Goal: Information Seeking & Learning: Check status

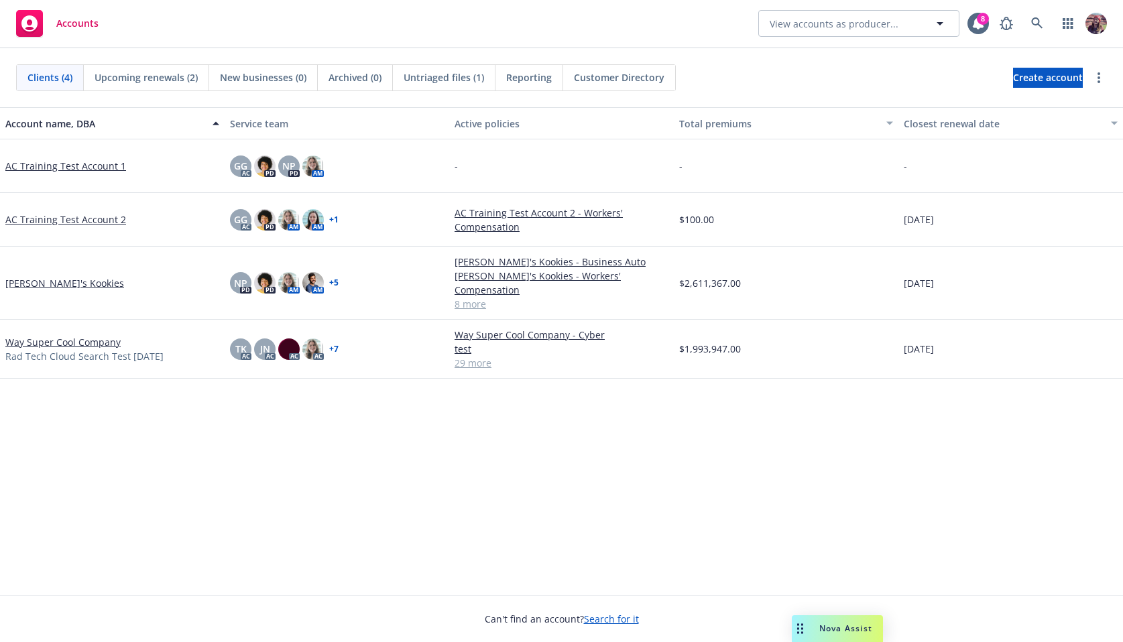
click at [809, 42] on div "Accounts View accounts as producer... 8" at bounding box center [561, 24] width 1123 height 48
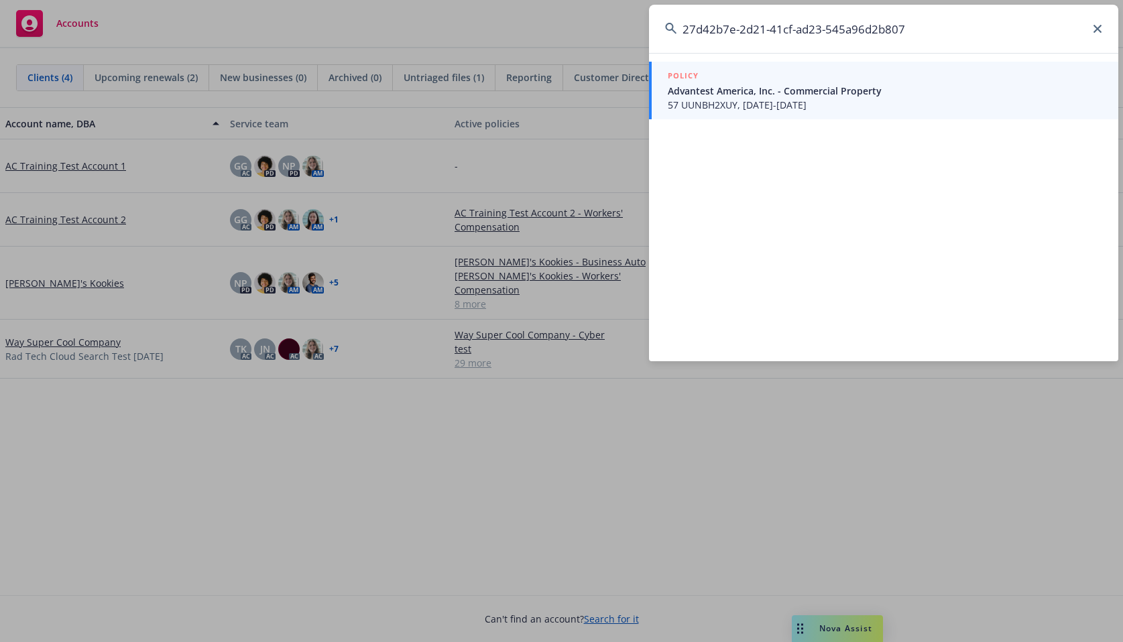
type input "27d42b7e-2d21-41cf-ad23-545a96d2b807"
click at [779, 88] on span "Advantest America, Inc. - Commercial Property" at bounding box center [885, 91] width 434 height 14
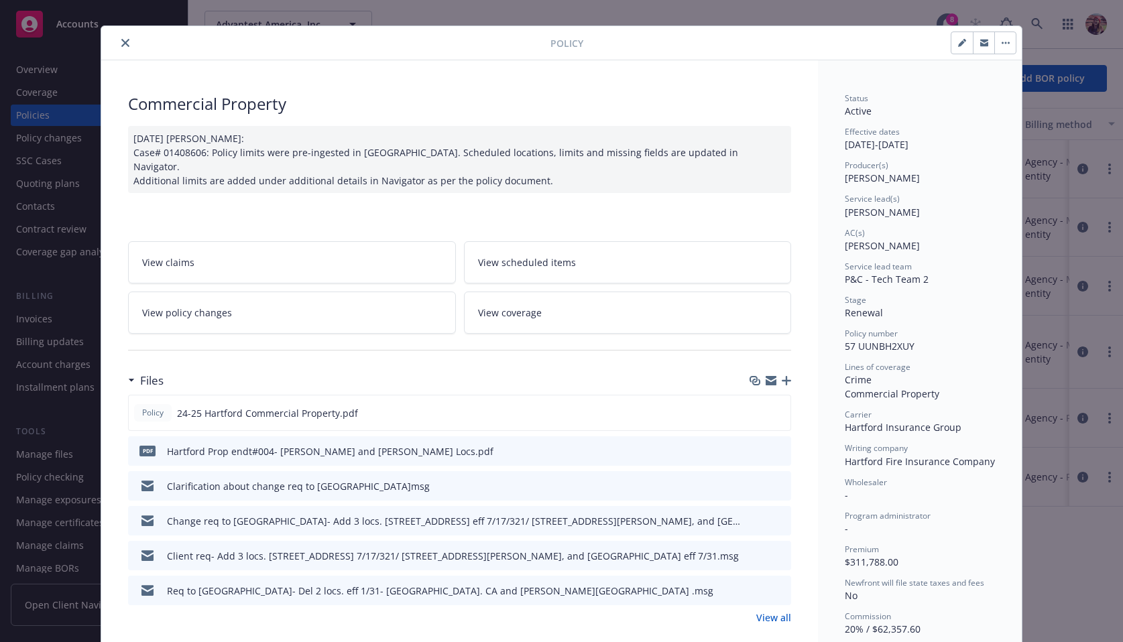
scroll to position [28, 0]
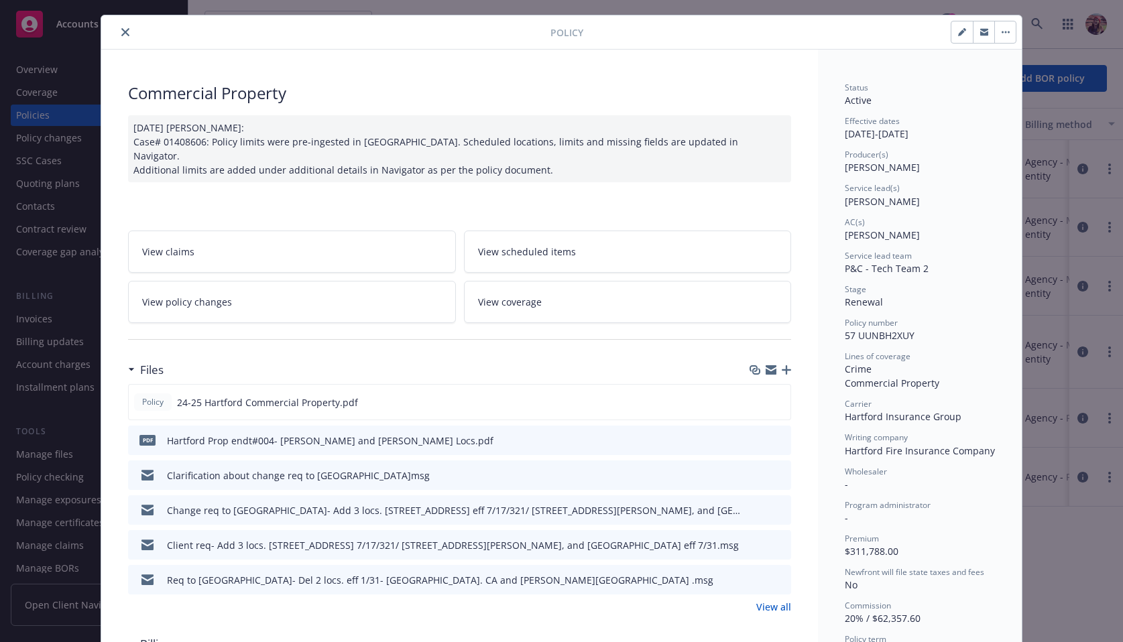
click at [123, 28] on icon "close" at bounding box center [125, 32] width 8 height 8
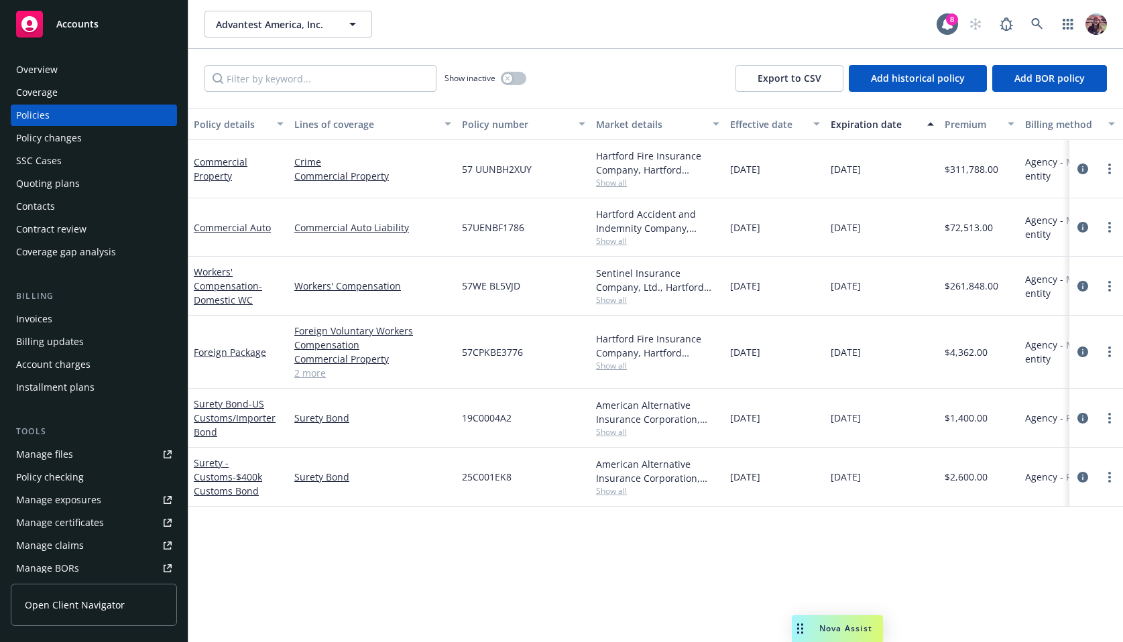
click at [519, 86] on div "Show inactive" at bounding box center [486, 78] width 82 height 27
click at [518, 75] on button "button" at bounding box center [513, 78] width 25 height 13
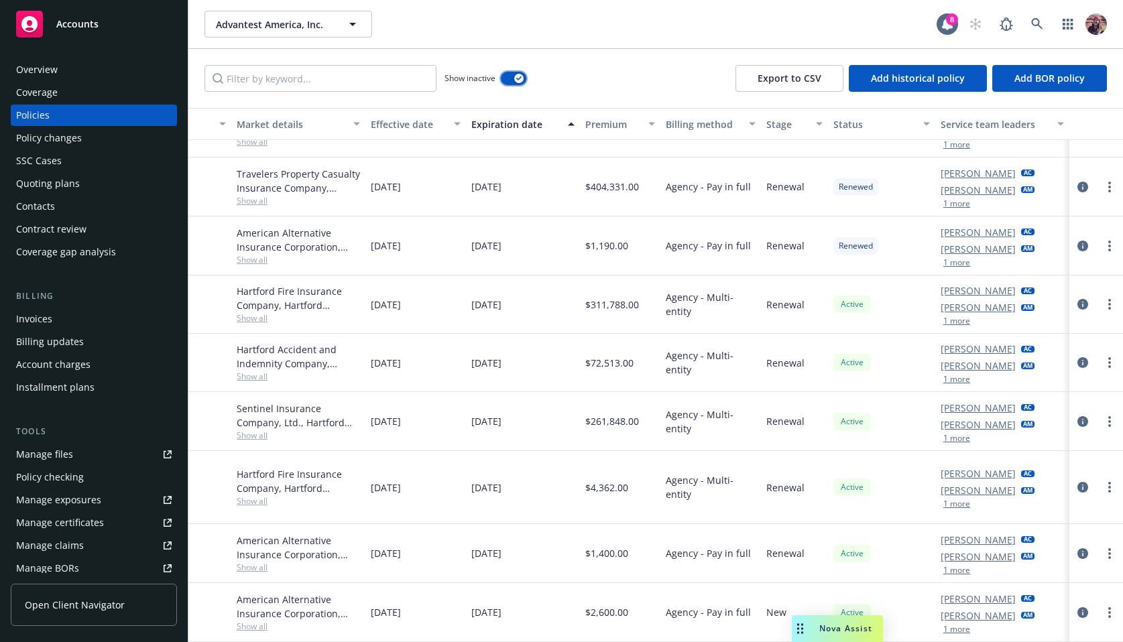
scroll to position [2138, 0]
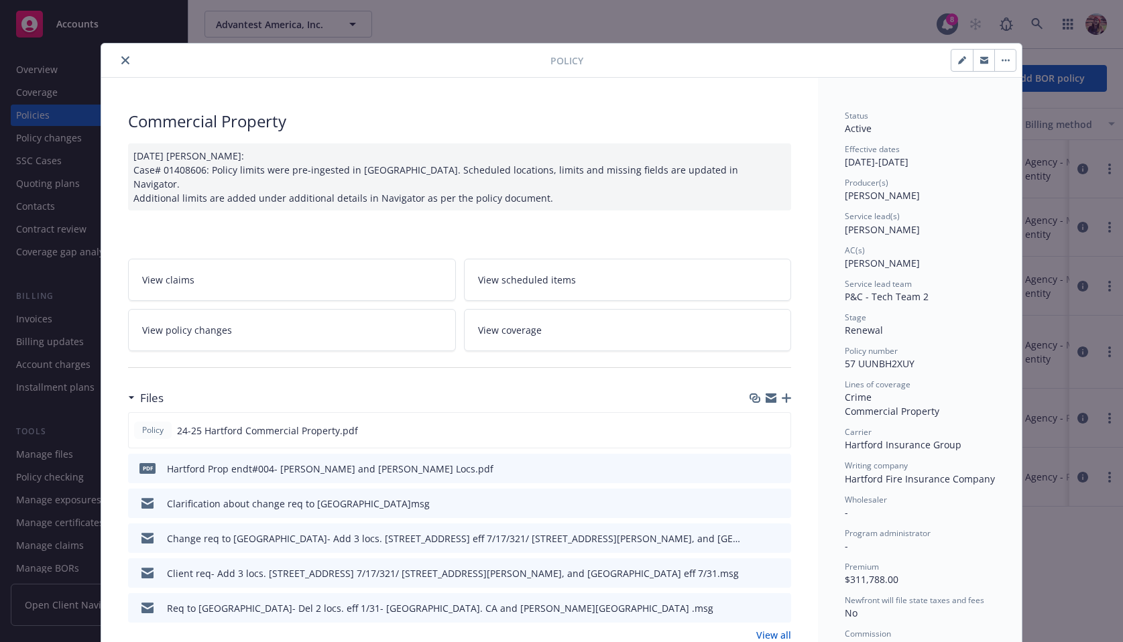
scroll to position [40, 0]
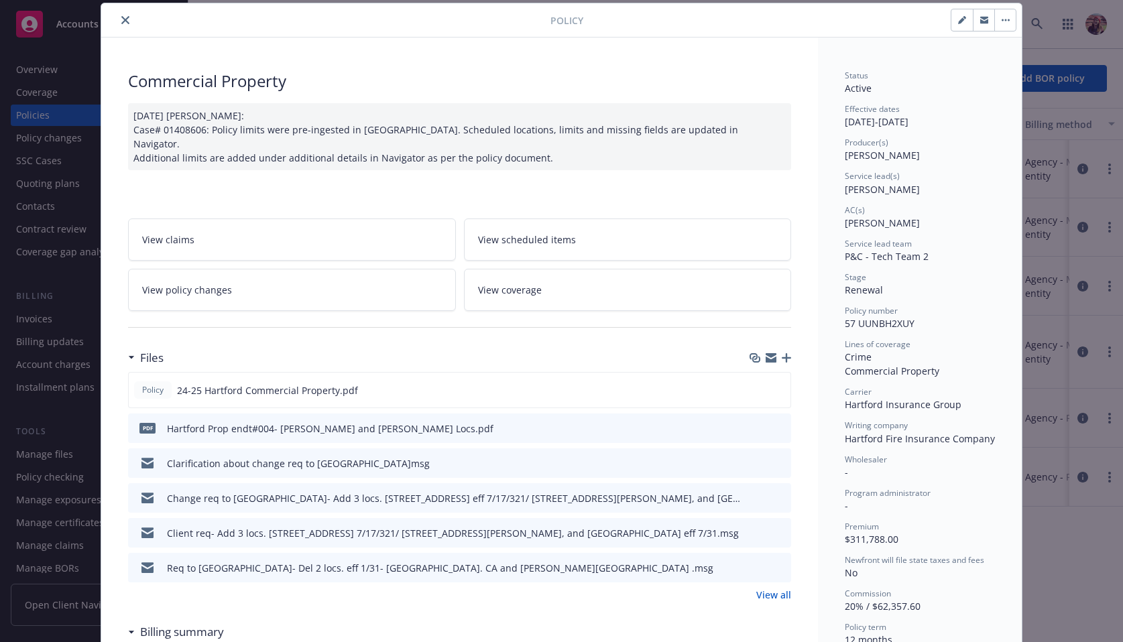
click at [122, 17] on icon "close" at bounding box center [125, 20] width 8 height 8
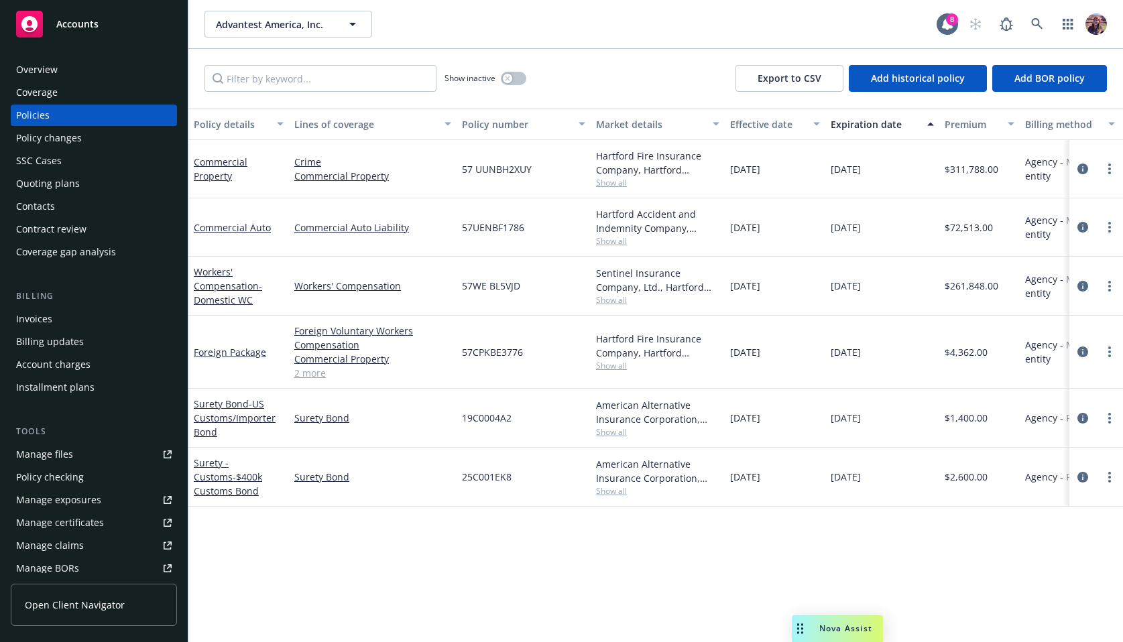
click at [499, 54] on div "Show inactive Export to CSV Add historical policy Add BOR policy" at bounding box center [655, 78] width 935 height 59
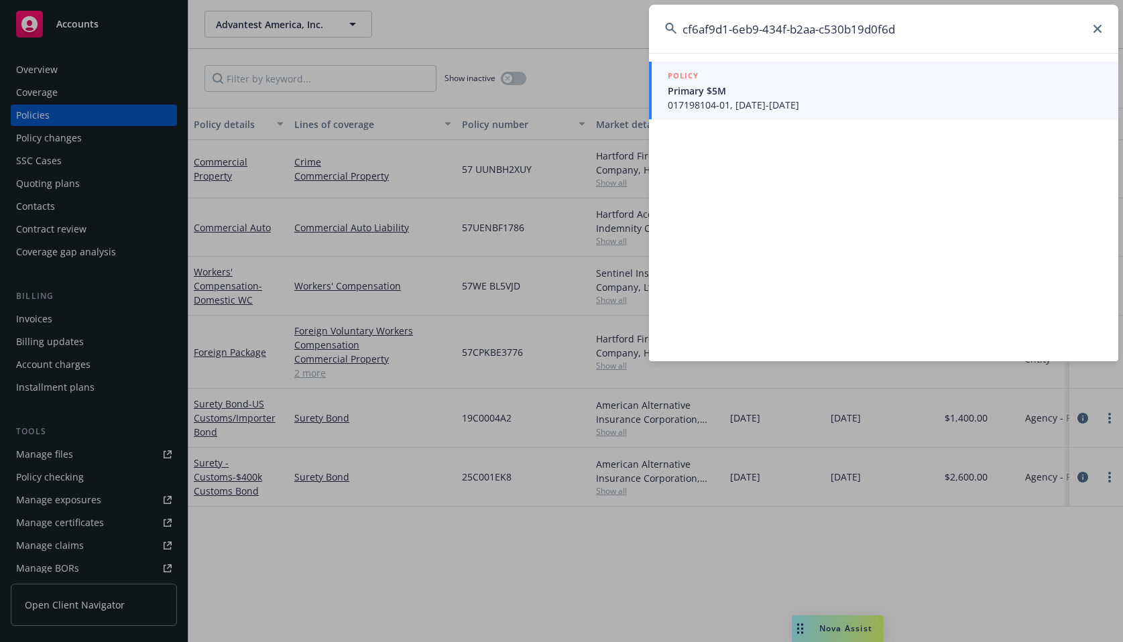
type input "cf6af9d1-6eb9-434f-b2aa-c530b19d0f6d"
click at [760, 83] on div "POLICY" at bounding box center [885, 76] width 434 height 15
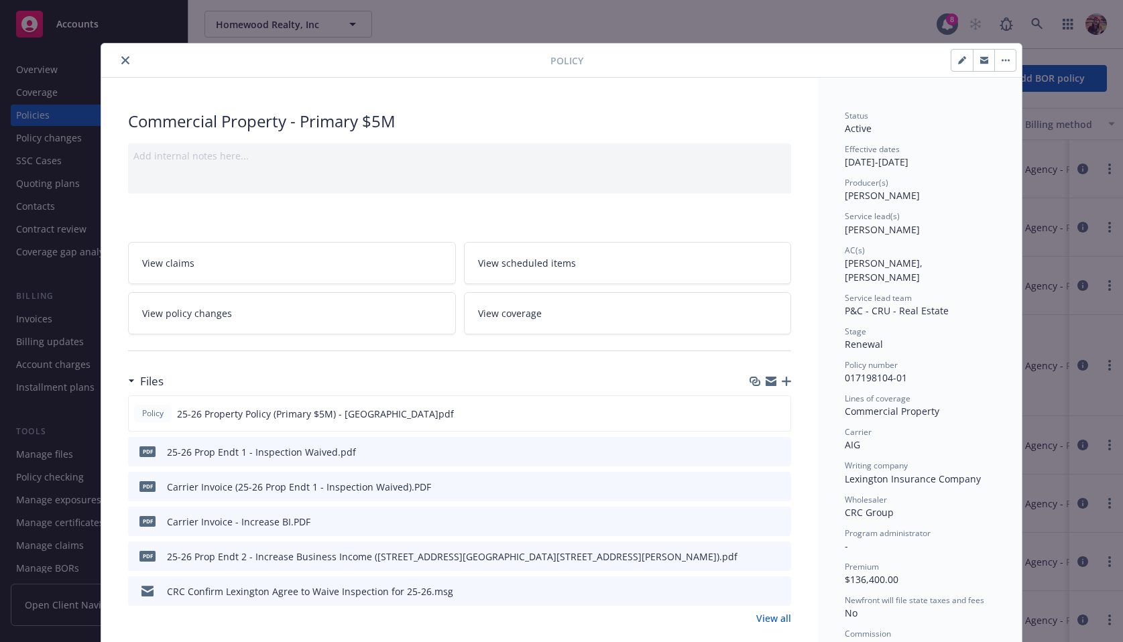
click at [614, 62] on div at bounding box center [799, 60] width 433 height 23
click at [125, 57] on icon "close" at bounding box center [125, 60] width 8 height 8
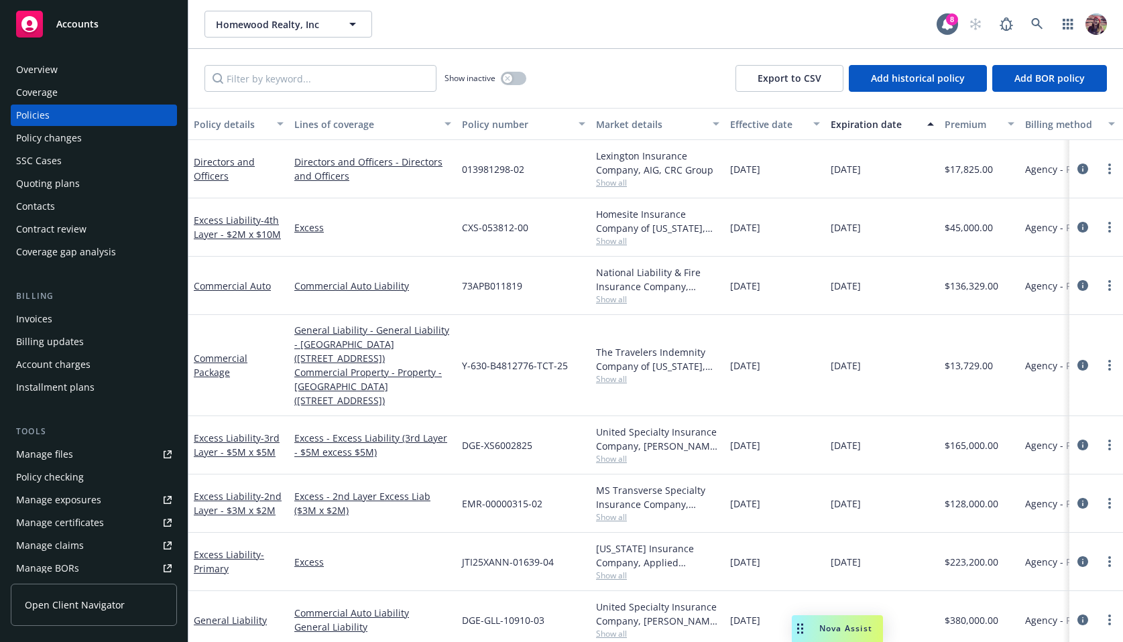
click at [638, 24] on div "Homewood Realty, Inc Homewood Realty, Inc" at bounding box center [570, 24] width 732 height 27
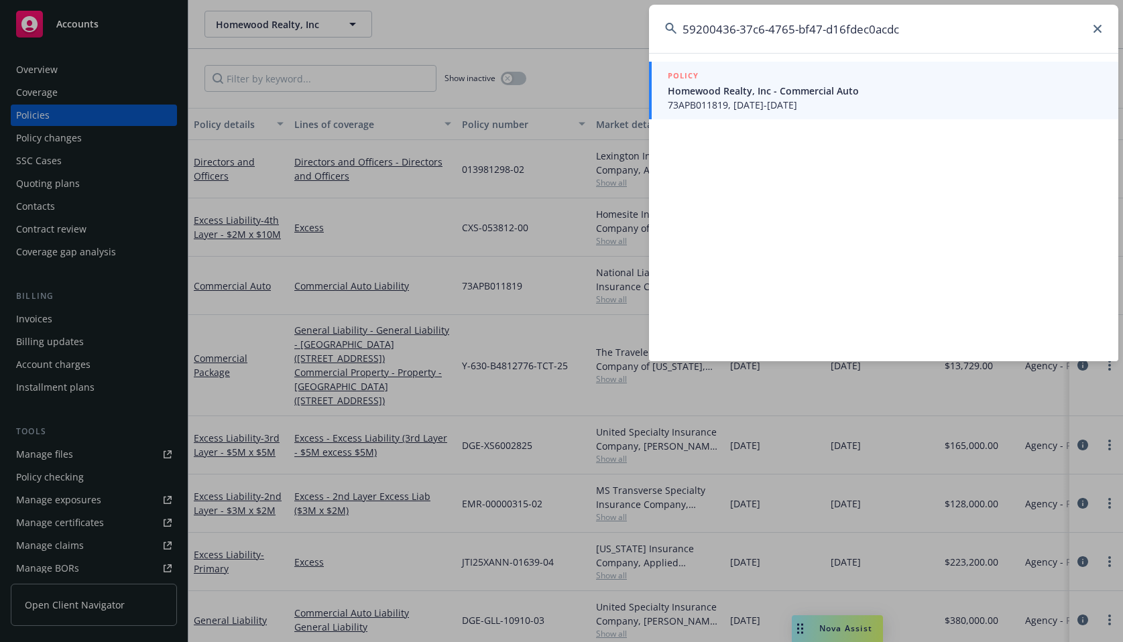
type input "59200436-37c6-4765-bf47-d16fdec0acdc"
click at [762, 93] on span "Homewood Realty, Inc - Commercial Auto" at bounding box center [885, 91] width 434 height 14
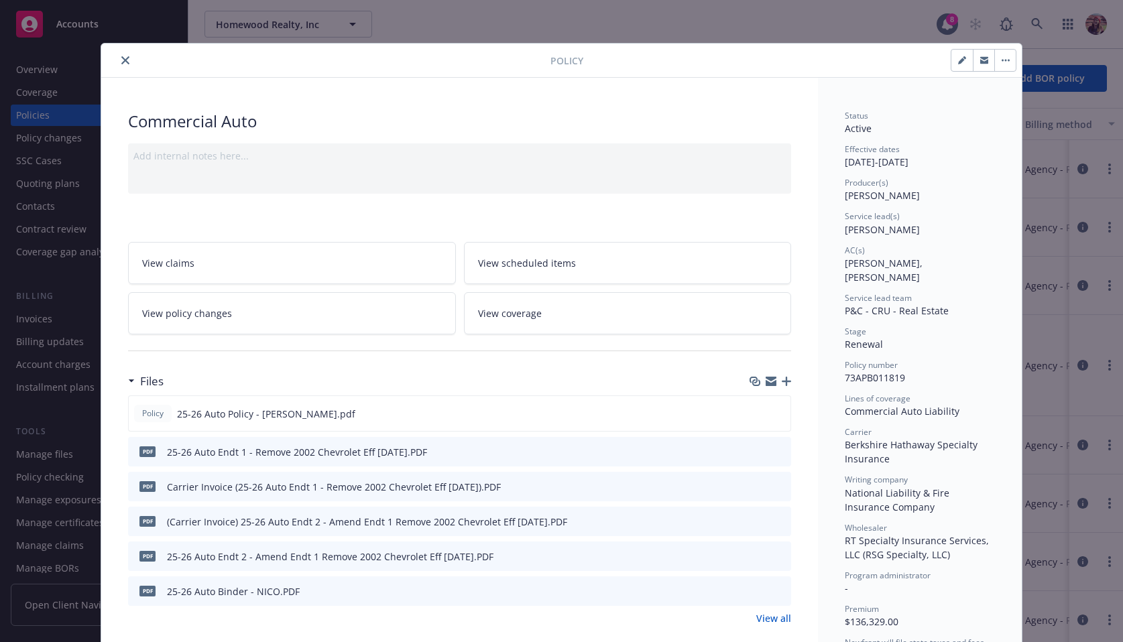
click at [261, 312] on link "View policy changes" at bounding box center [292, 313] width 328 height 42
click at [123, 57] on icon "close" at bounding box center [125, 60] width 8 height 8
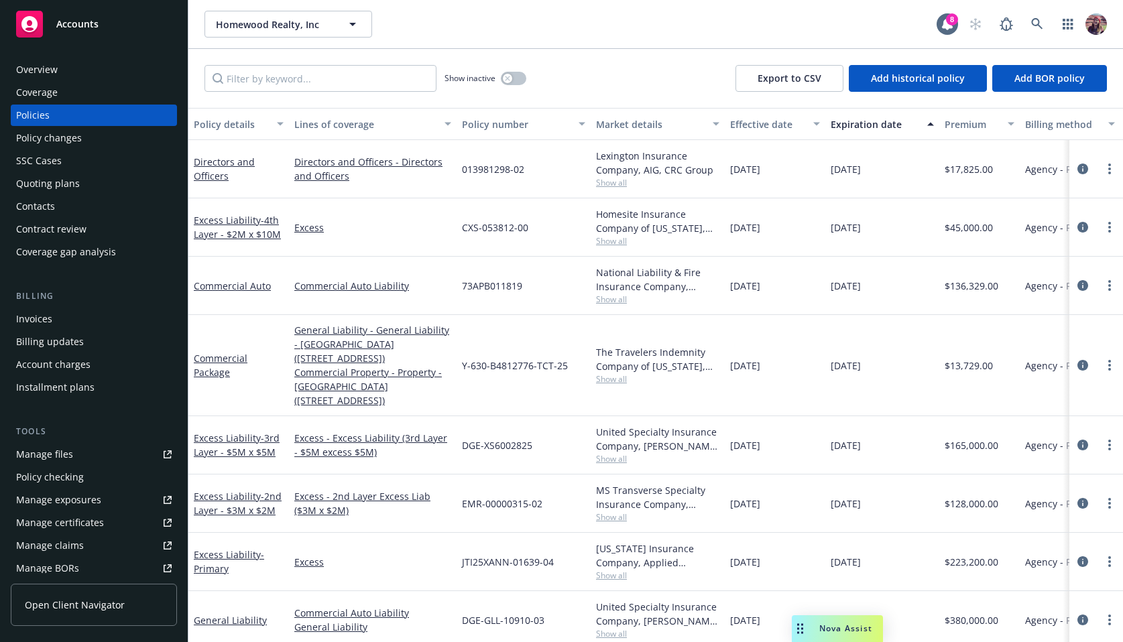
click at [42, 75] on div "Overview" at bounding box center [37, 69] width 42 height 21
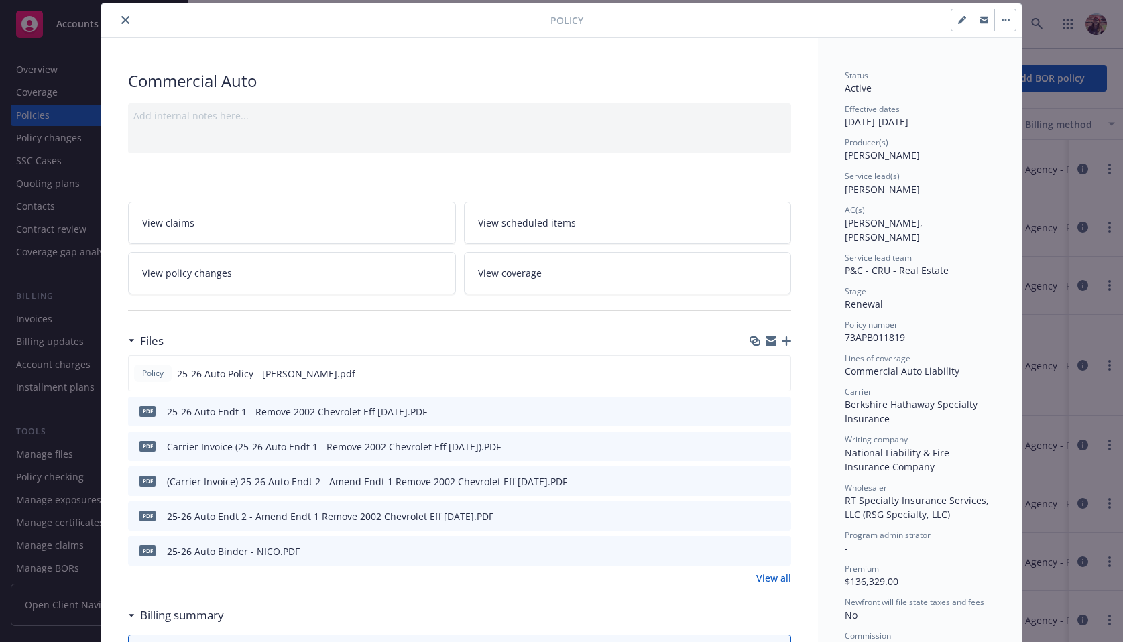
scroll to position [36, 0]
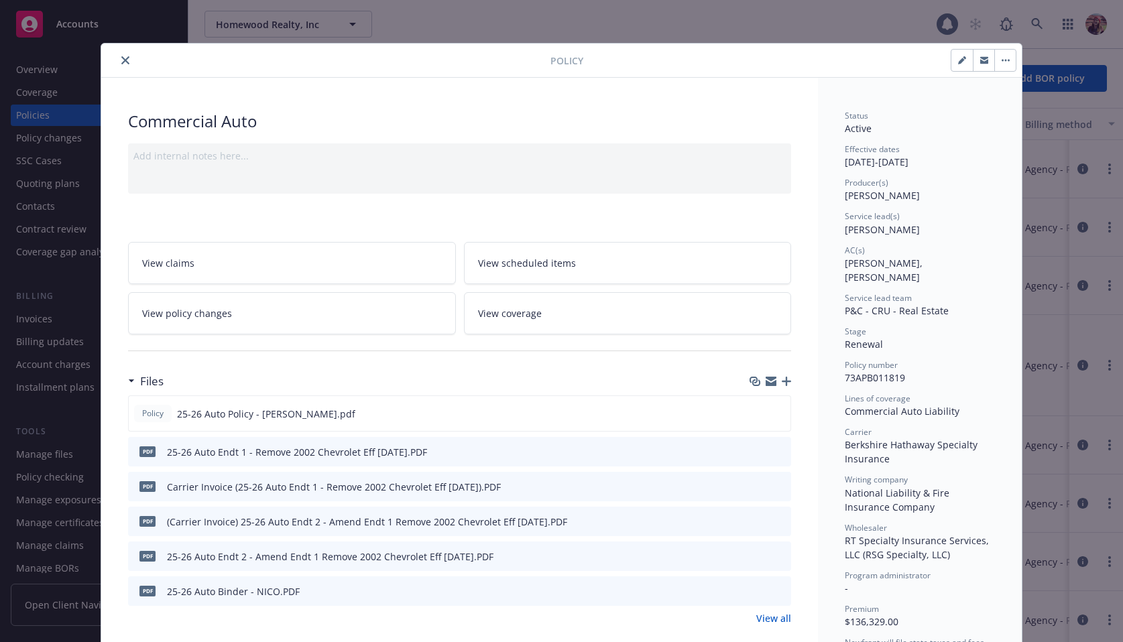
scroll to position [40, 0]
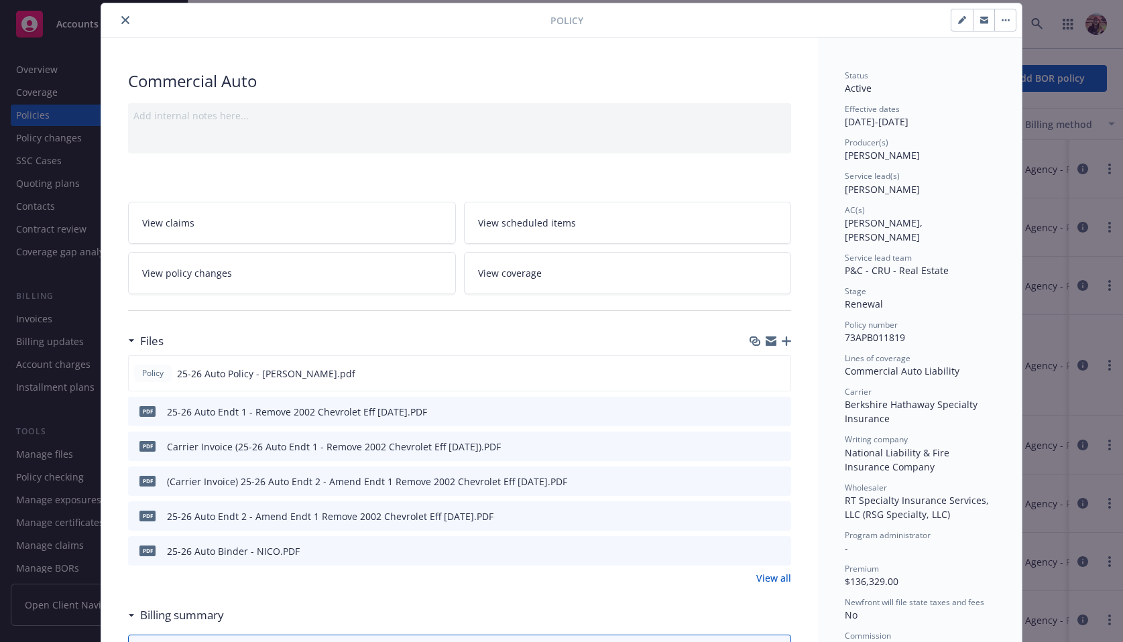
click at [516, 36] on div "Policy" at bounding box center [561, 20] width 921 height 34
click at [113, 26] on div at bounding box center [329, 20] width 444 height 16
click at [135, 17] on div at bounding box center [329, 20] width 444 height 16
click at [127, 17] on icon "close" at bounding box center [125, 20] width 8 height 8
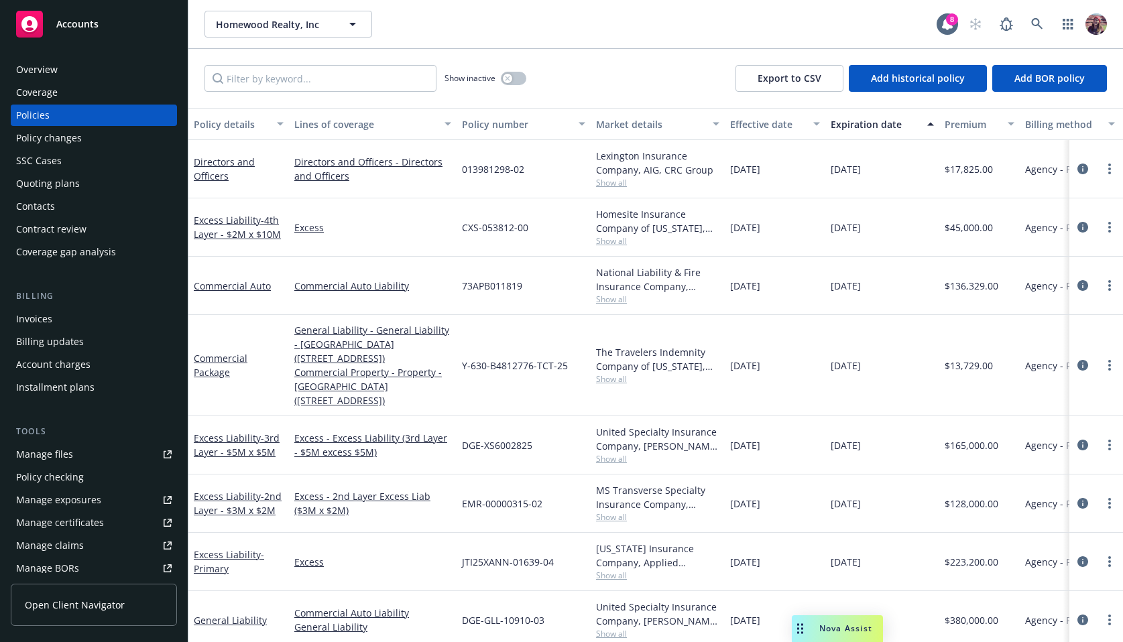
click at [687, 27] on div "Homewood Realty, Inc Homewood Realty, Inc" at bounding box center [570, 24] width 732 height 27
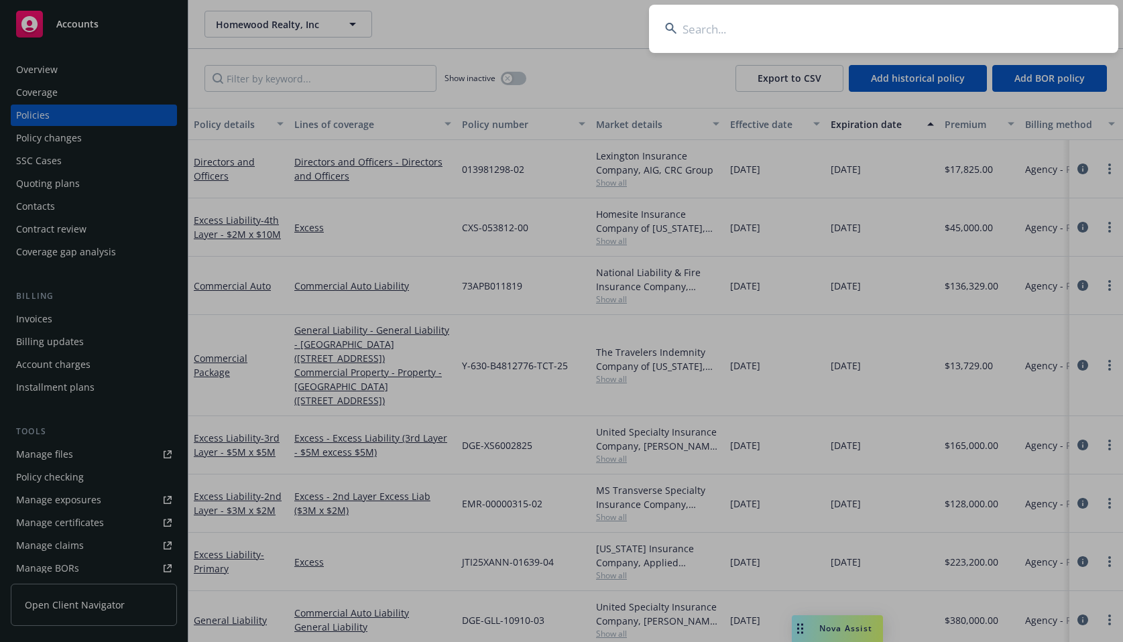
type input "59200436-37c6-4765-bf47-d16fdec0acdc"
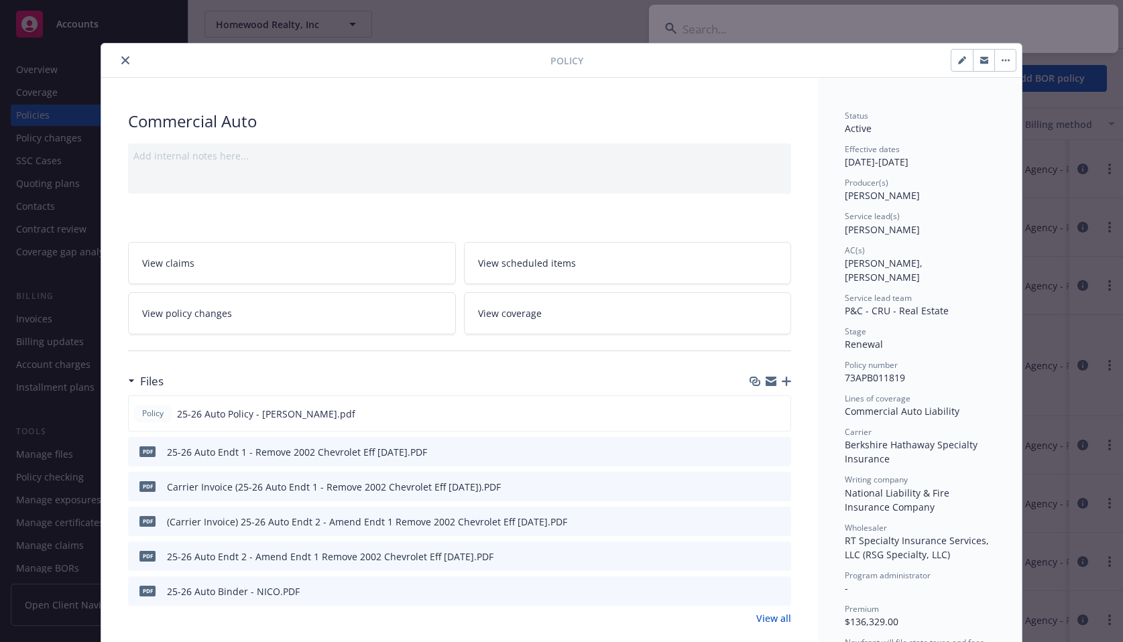
scroll to position [40, 0]
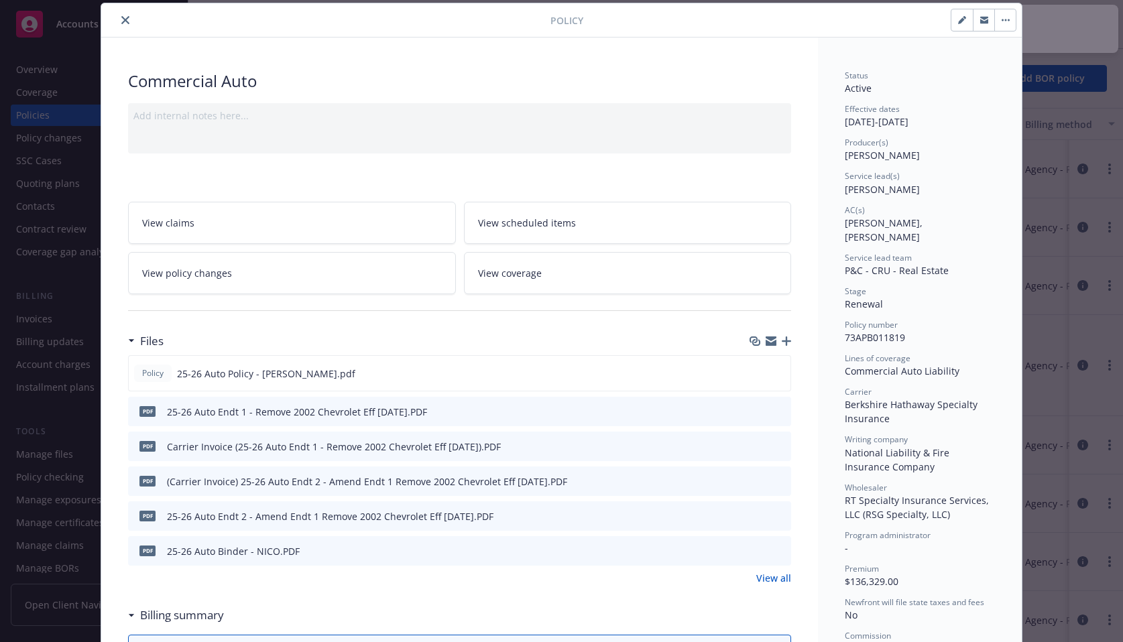
click at [227, 276] on span "View policy changes" at bounding box center [187, 273] width 90 height 14
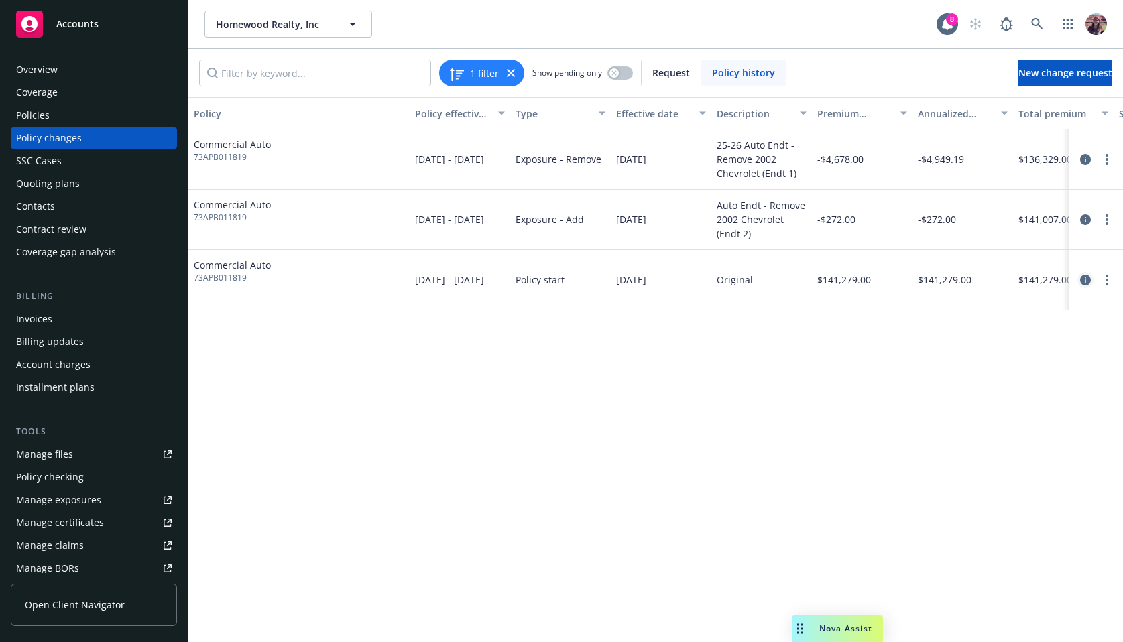
click at [1083, 281] on icon "circleInformation" at bounding box center [1085, 280] width 11 height 11
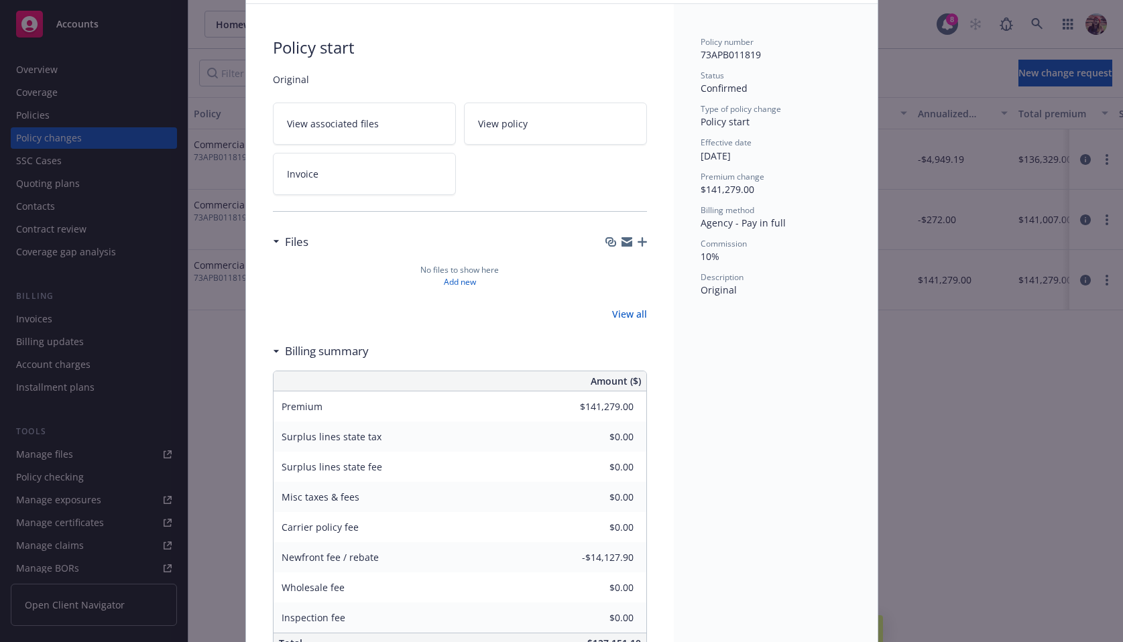
scroll to position [161, 0]
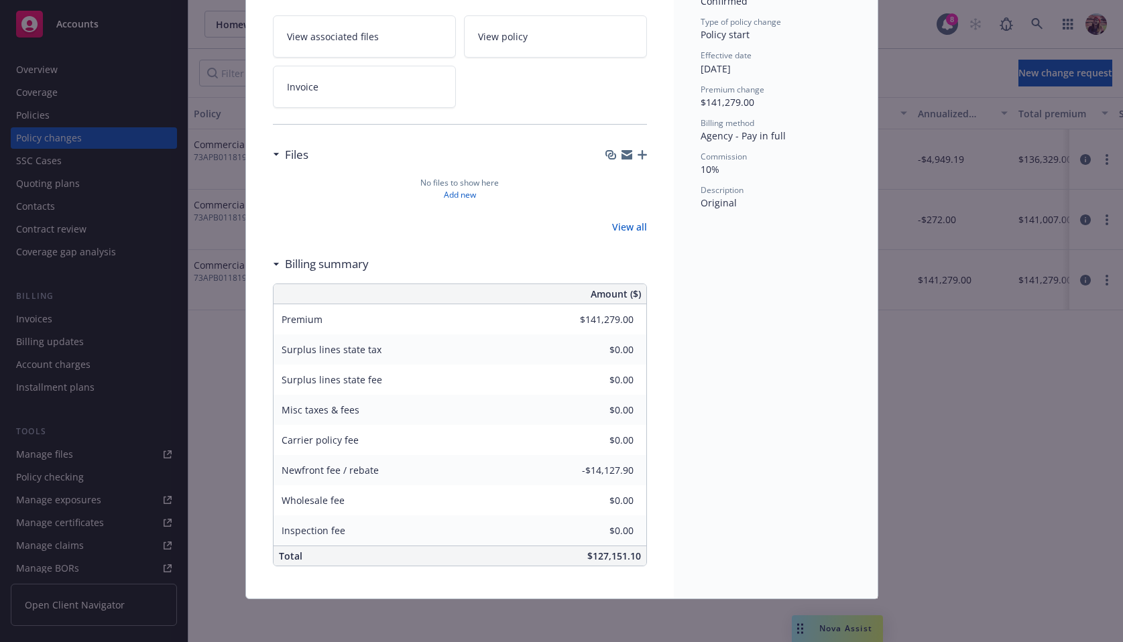
click at [670, 469] on div "Policy start Original View associated files View policy Invoice Files No files …" at bounding box center [460, 258] width 428 height 682
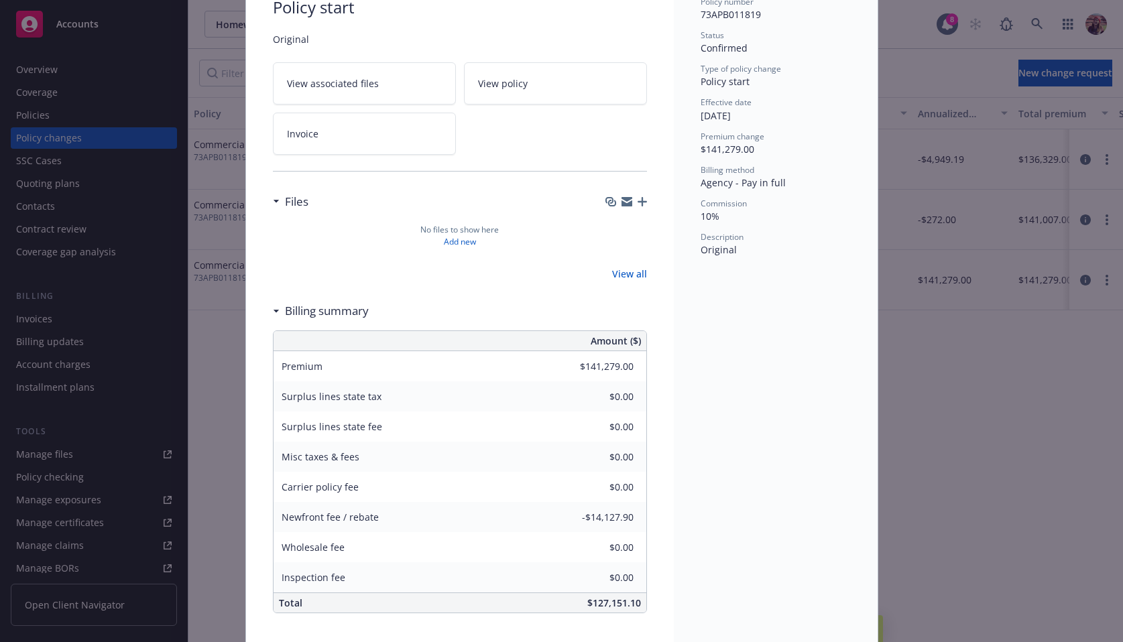
scroll to position [113, 0]
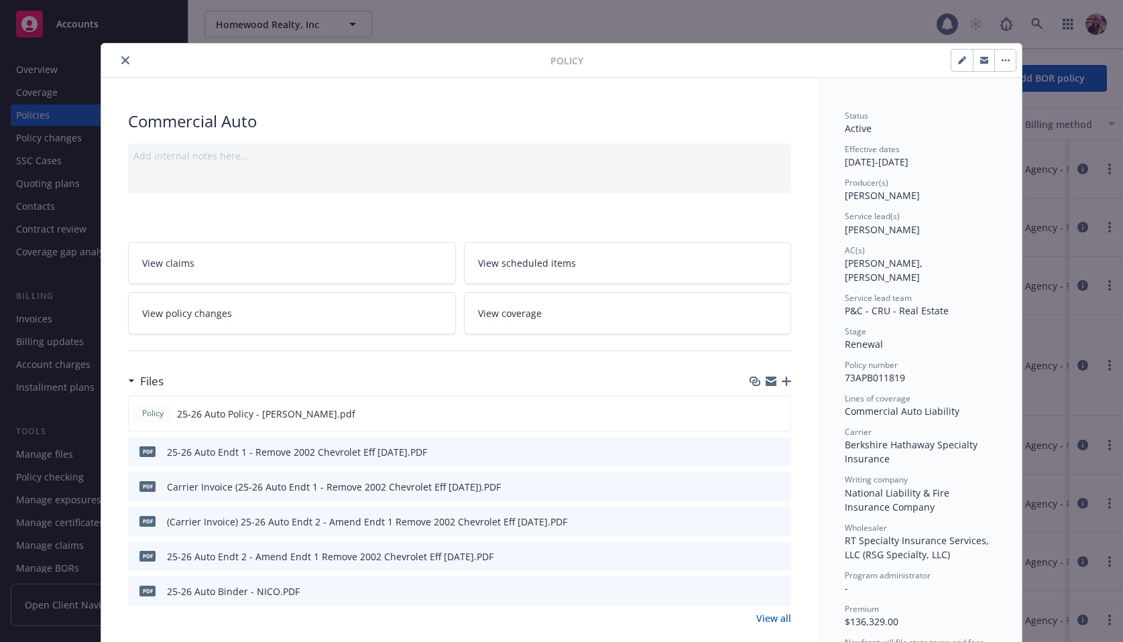
scroll to position [40, 0]
